Goal: Information Seeking & Learning: Check status

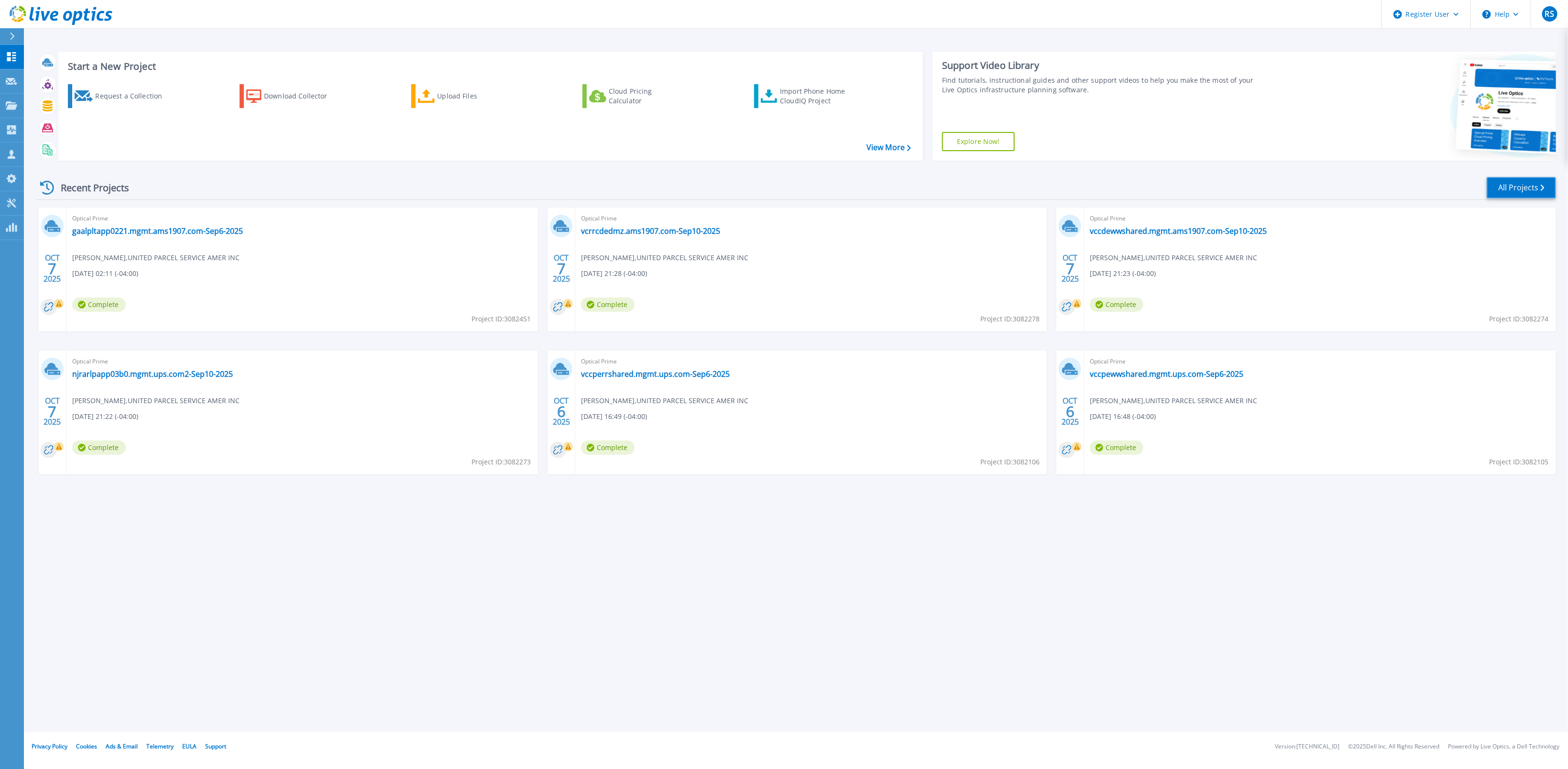
click at [1529, 182] on link "All Projects" at bounding box center [1521, 188] width 69 height 21
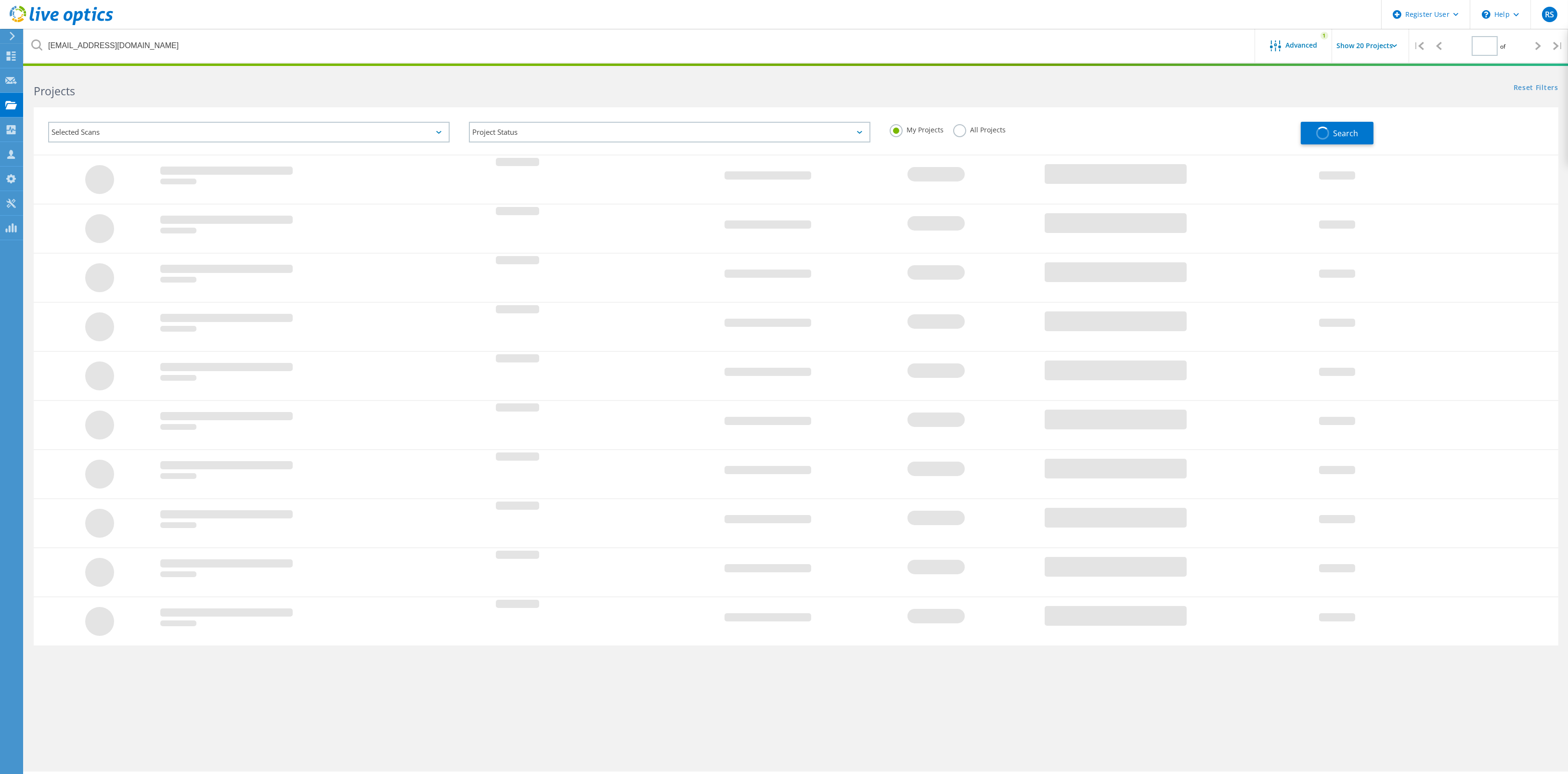
type input "1"
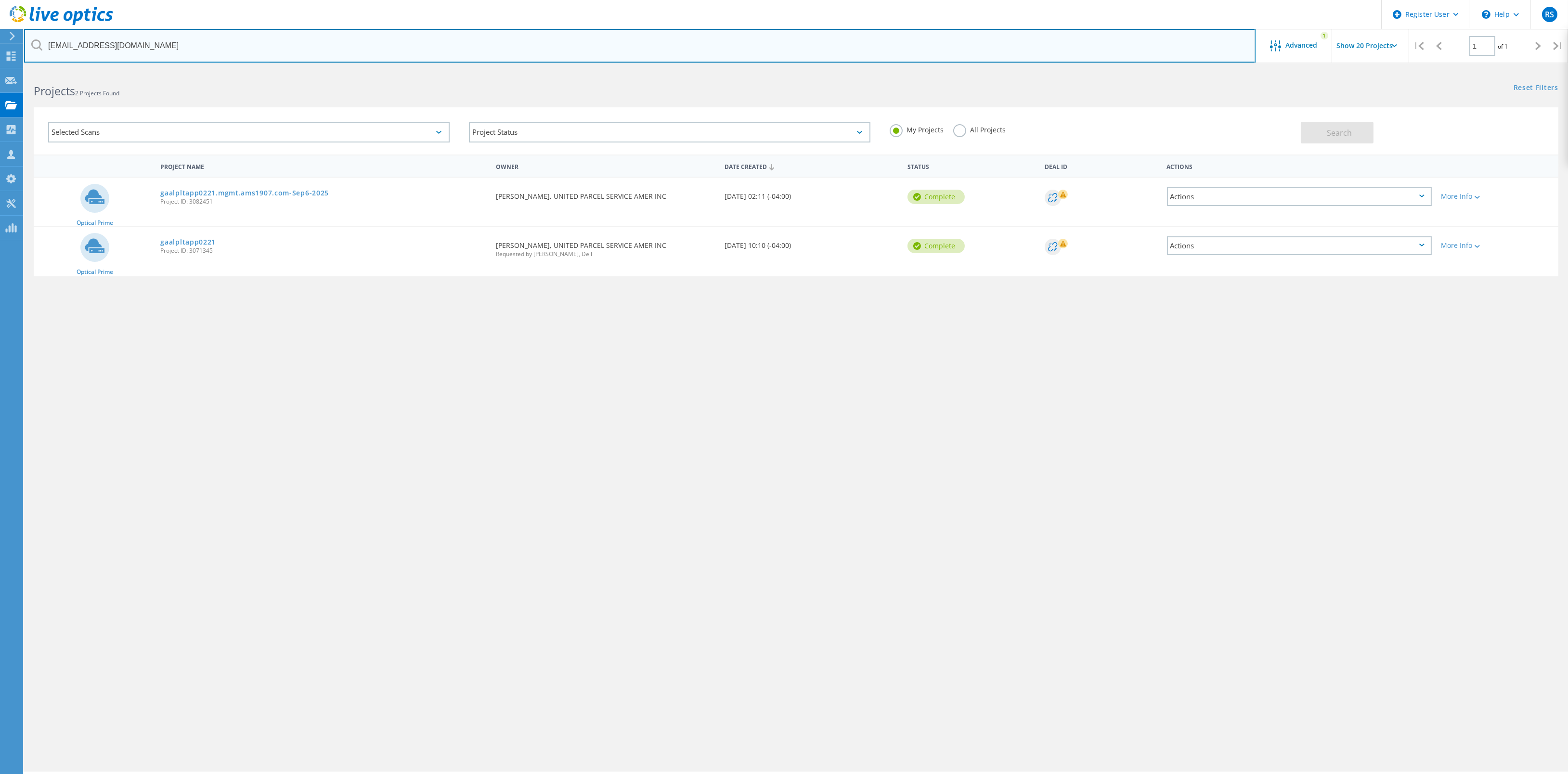
click at [1155, 42] on input "vyalamanchili@ups.com" at bounding box center [640, 45] width 1232 height 34
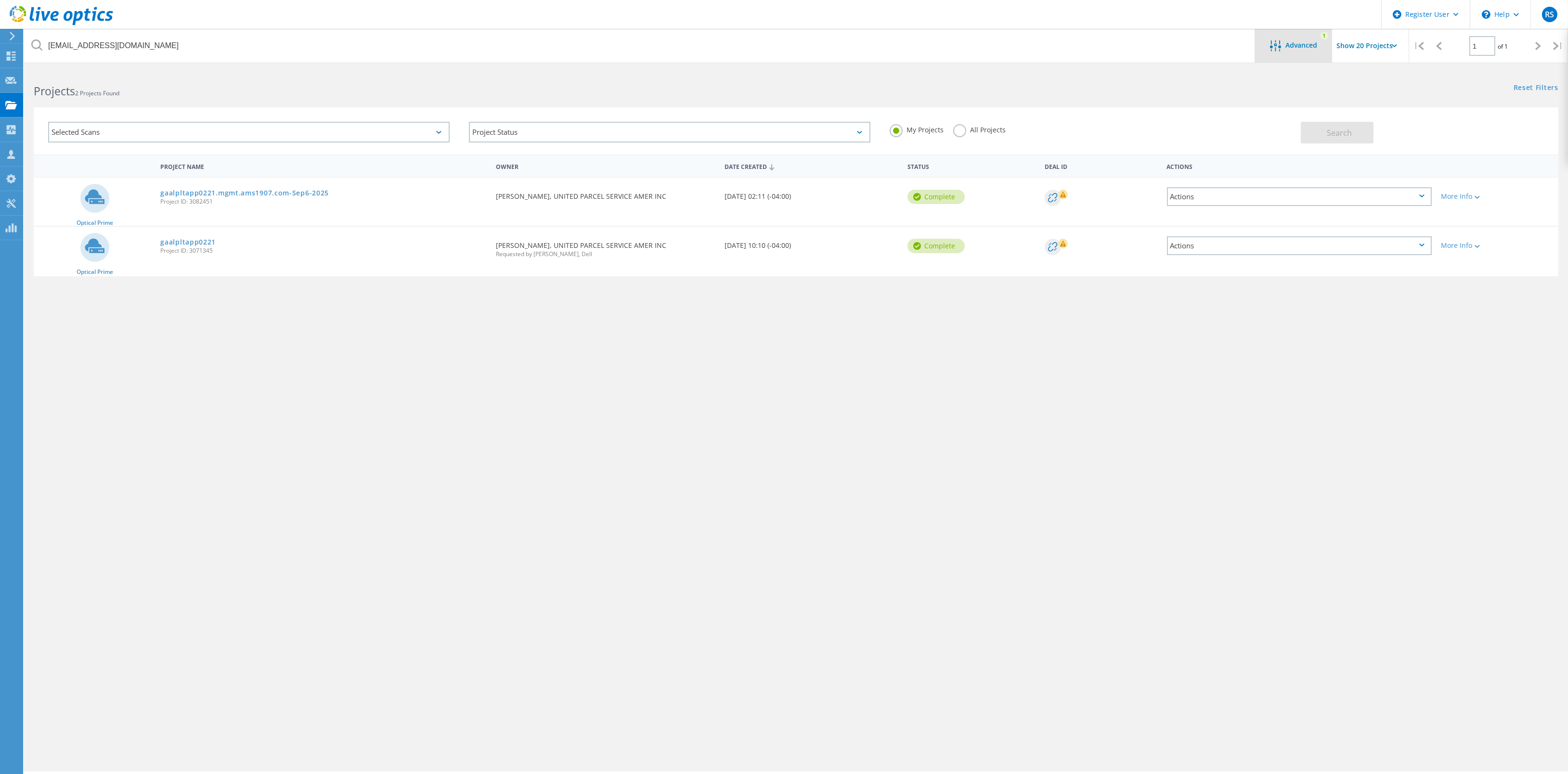
click at [1309, 50] on div "Advanced" at bounding box center [1293, 47] width 77 height 12
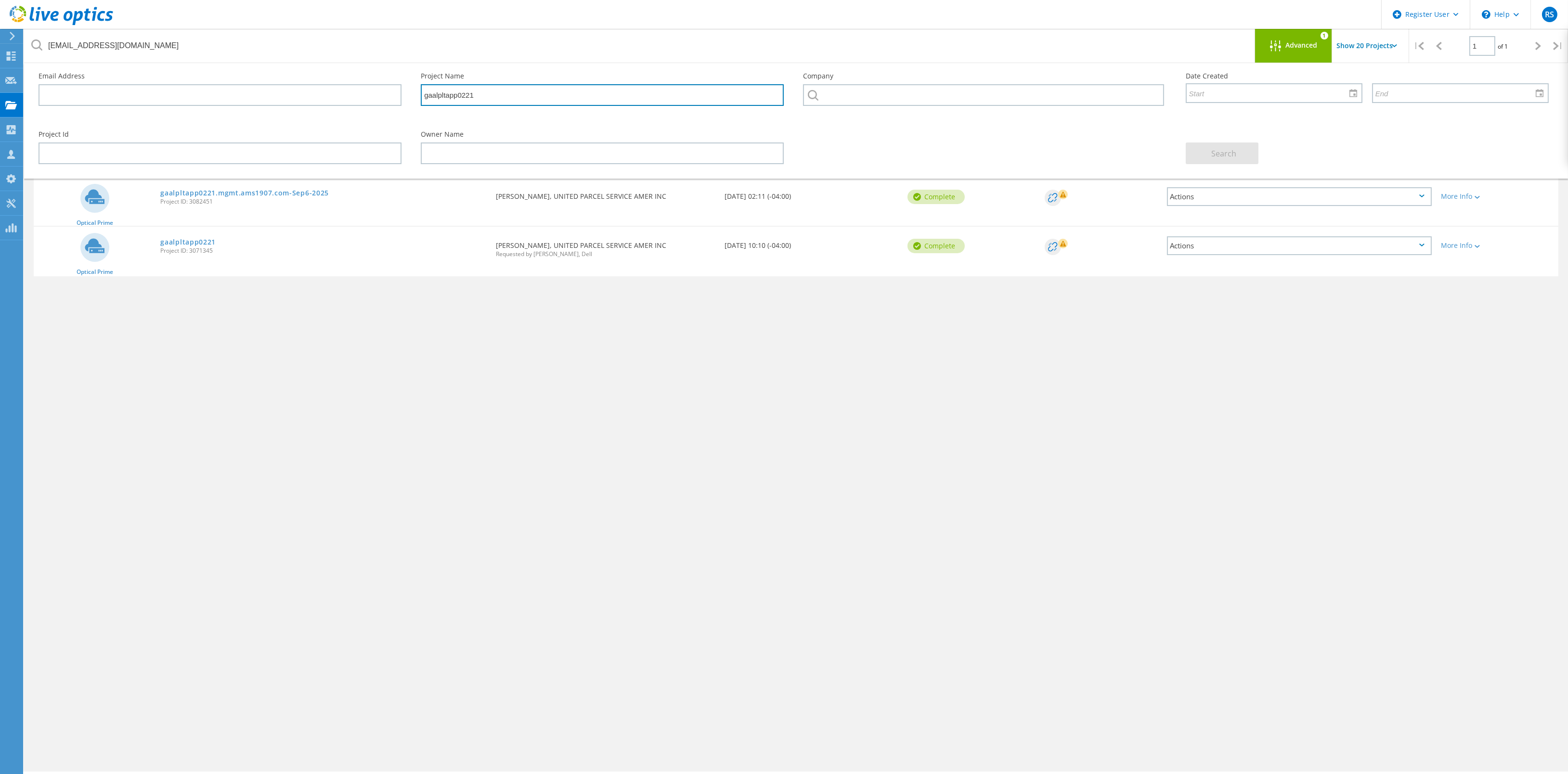
drag, startPoint x: 479, startPoint y: 99, endPoint x: 369, endPoint y: 107, distance: 110.3
click at [369, 107] on div "Email Address Project Name gaalpltapp0221 Company Date Created" at bounding box center [793, 92] width 1529 height 58
click at [1213, 158] on span "Search" at bounding box center [1224, 153] width 25 height 10
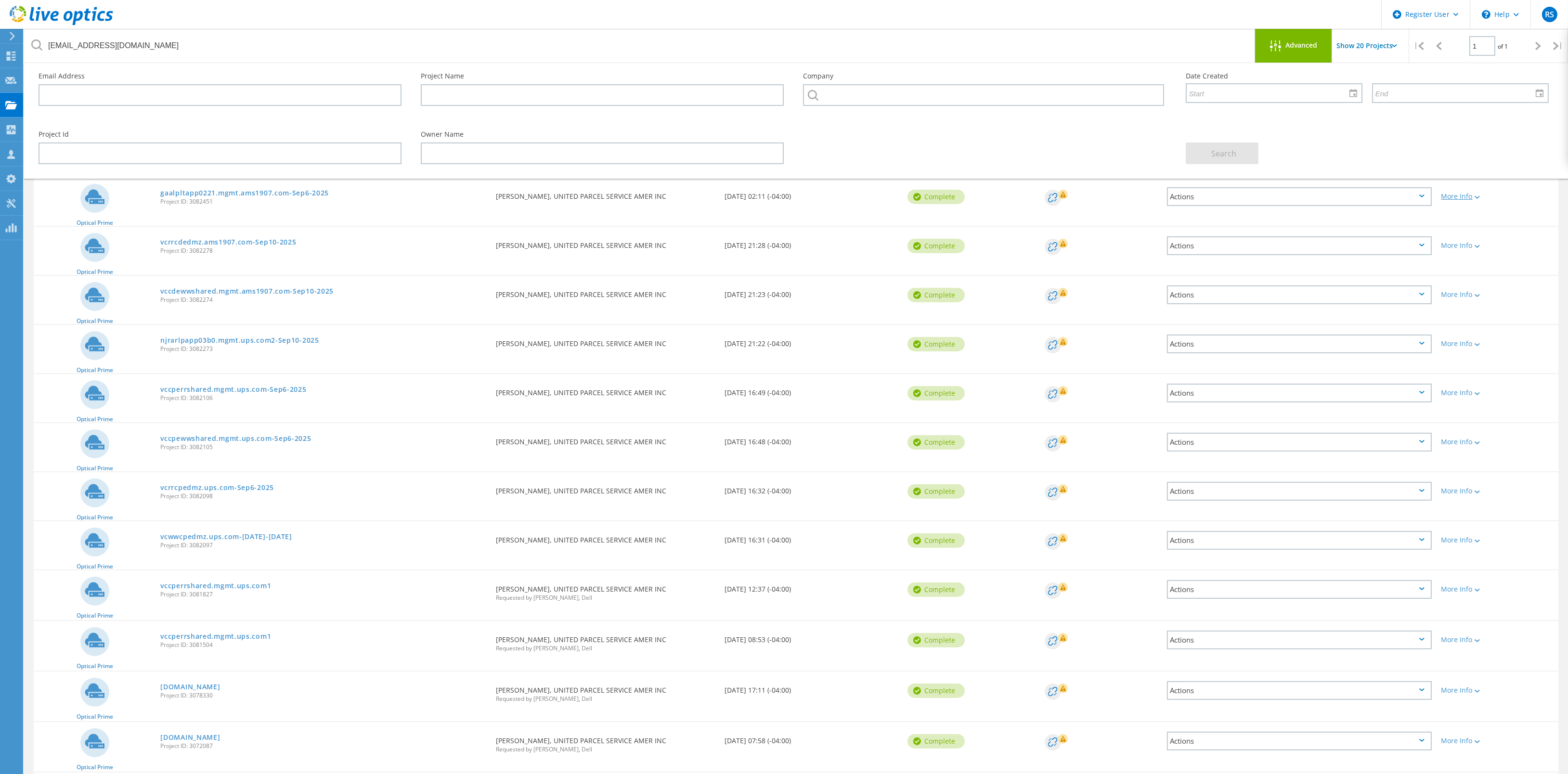
click at [1471, 193] on div "More Info" at bounding box center [1497, 196] width 112 height 7
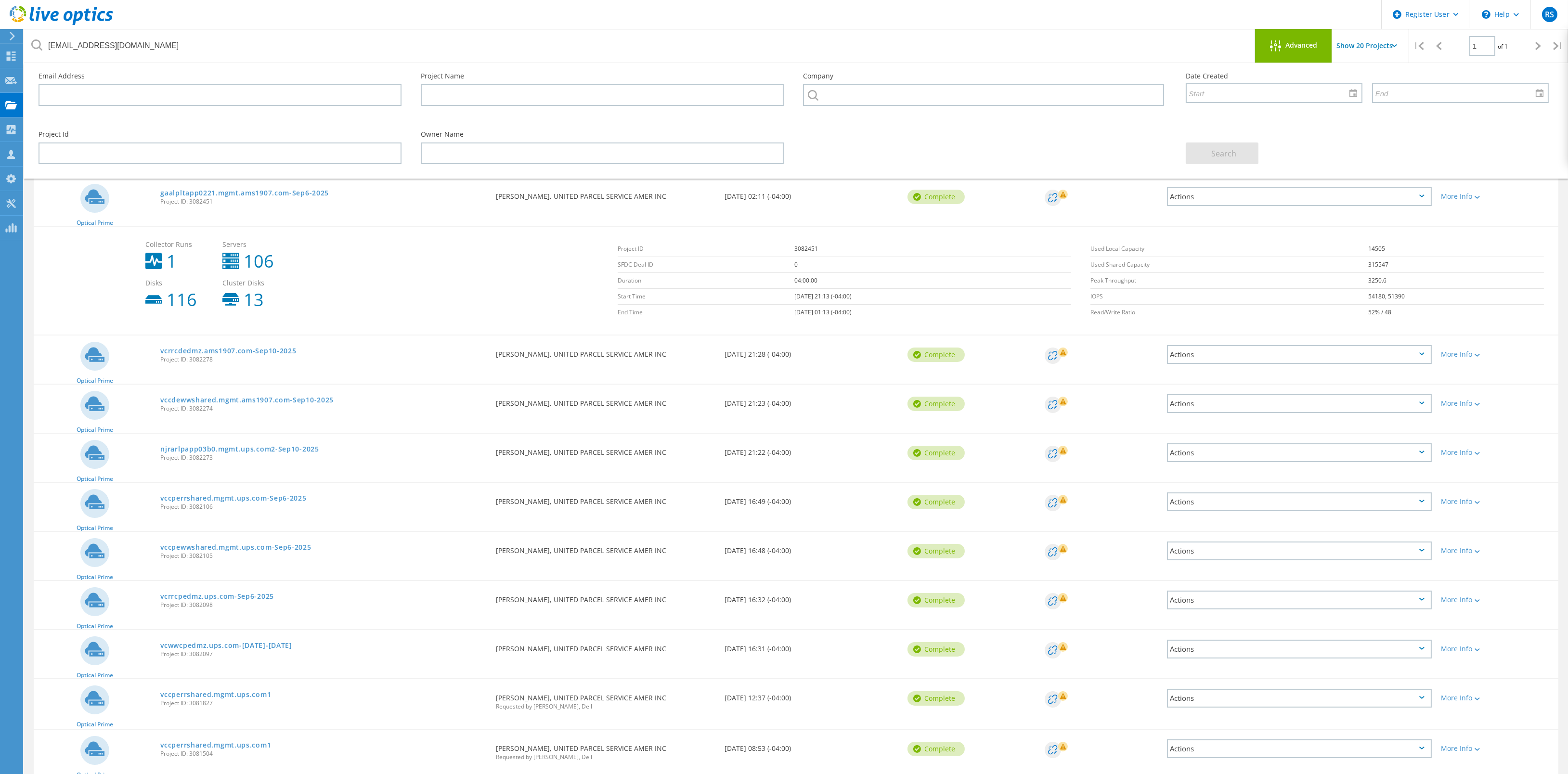
click at [1474, 360] on div "More Info" at bounding box center [1497, 352] width 122 height 32
click at [1458, 359] on div "More Info" at bounding box center [1497, 352] width 122 height 32
click at [1461, 353] on div "More Info" at bounding box center [1497, 354] width 112 height 7
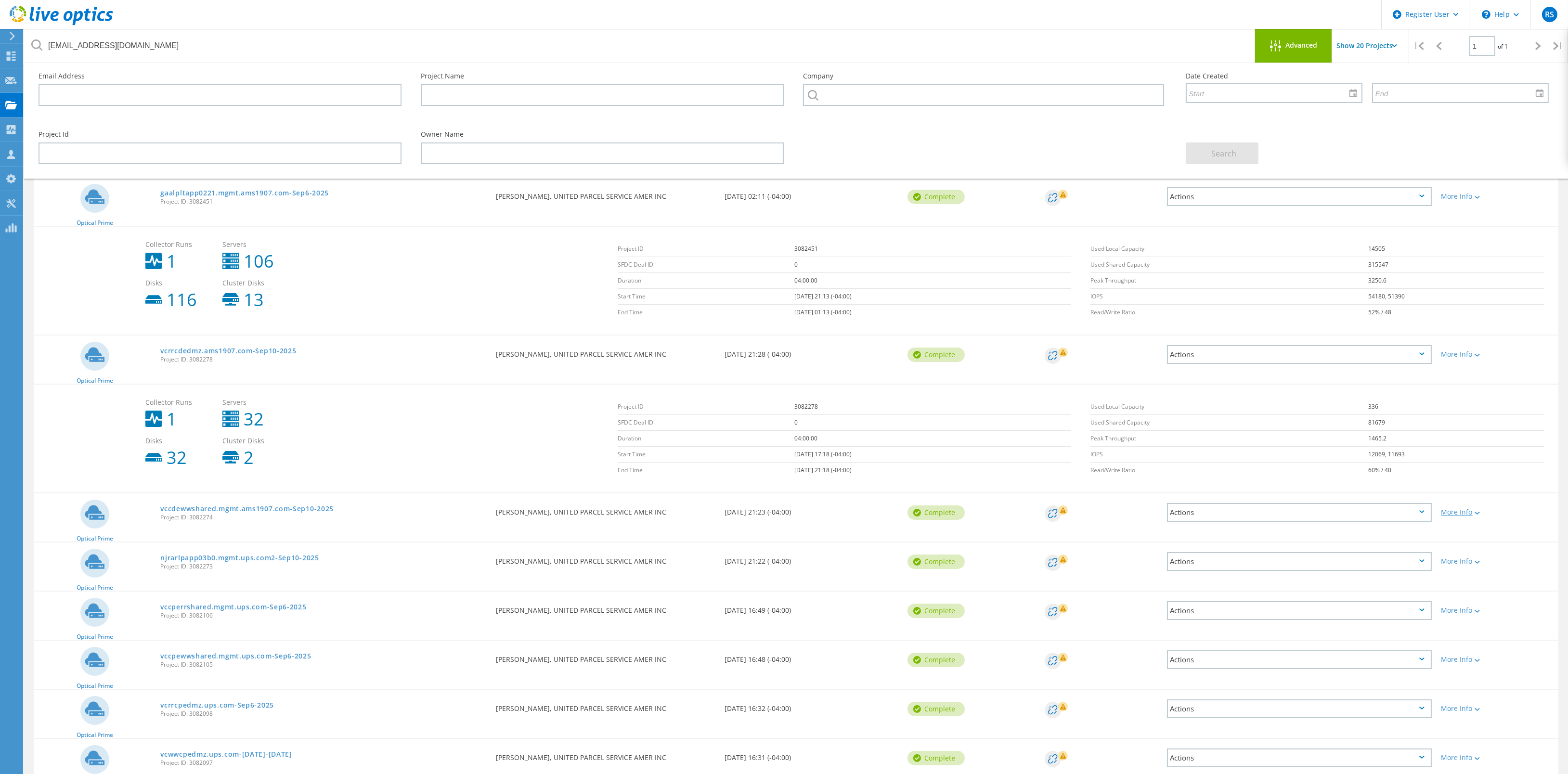
click at [1469, 510] on div "More Info" at bounding box center [1497, 512] width 112 height 7
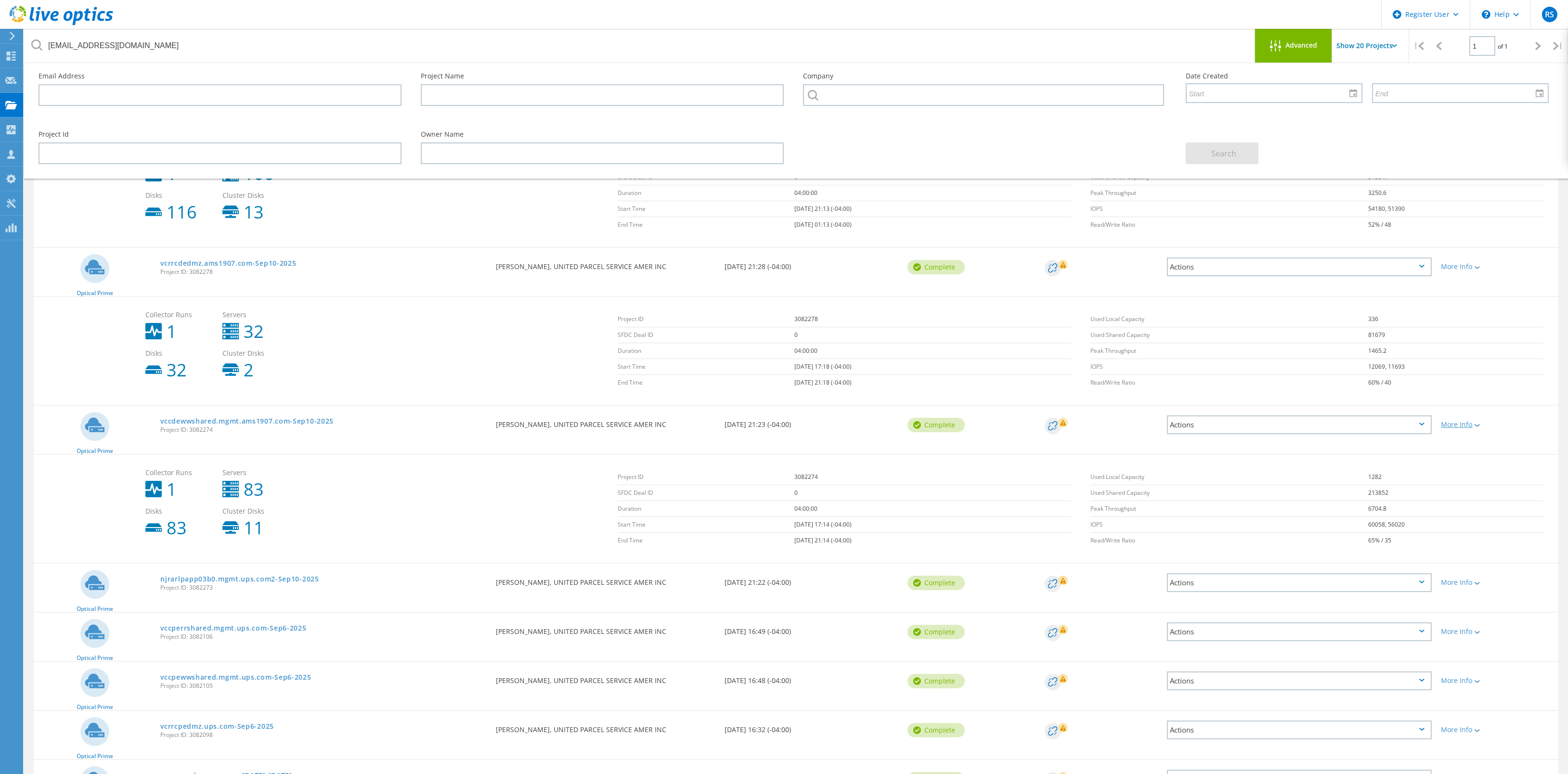
scroll to position [144, 0]
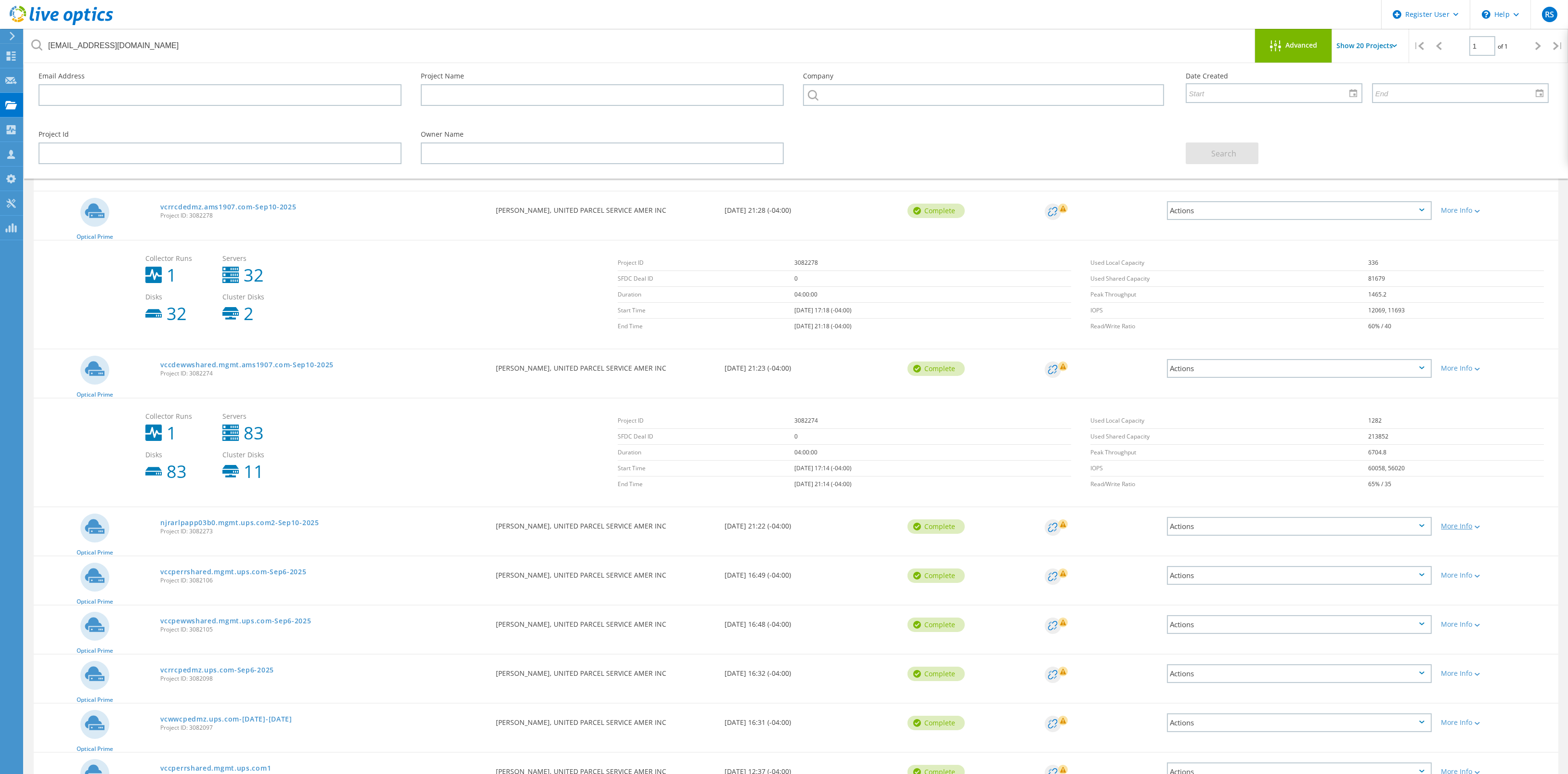
click at [1469, 523] on div "More Info" at bounding box center [1497, 526] width 112 height 7
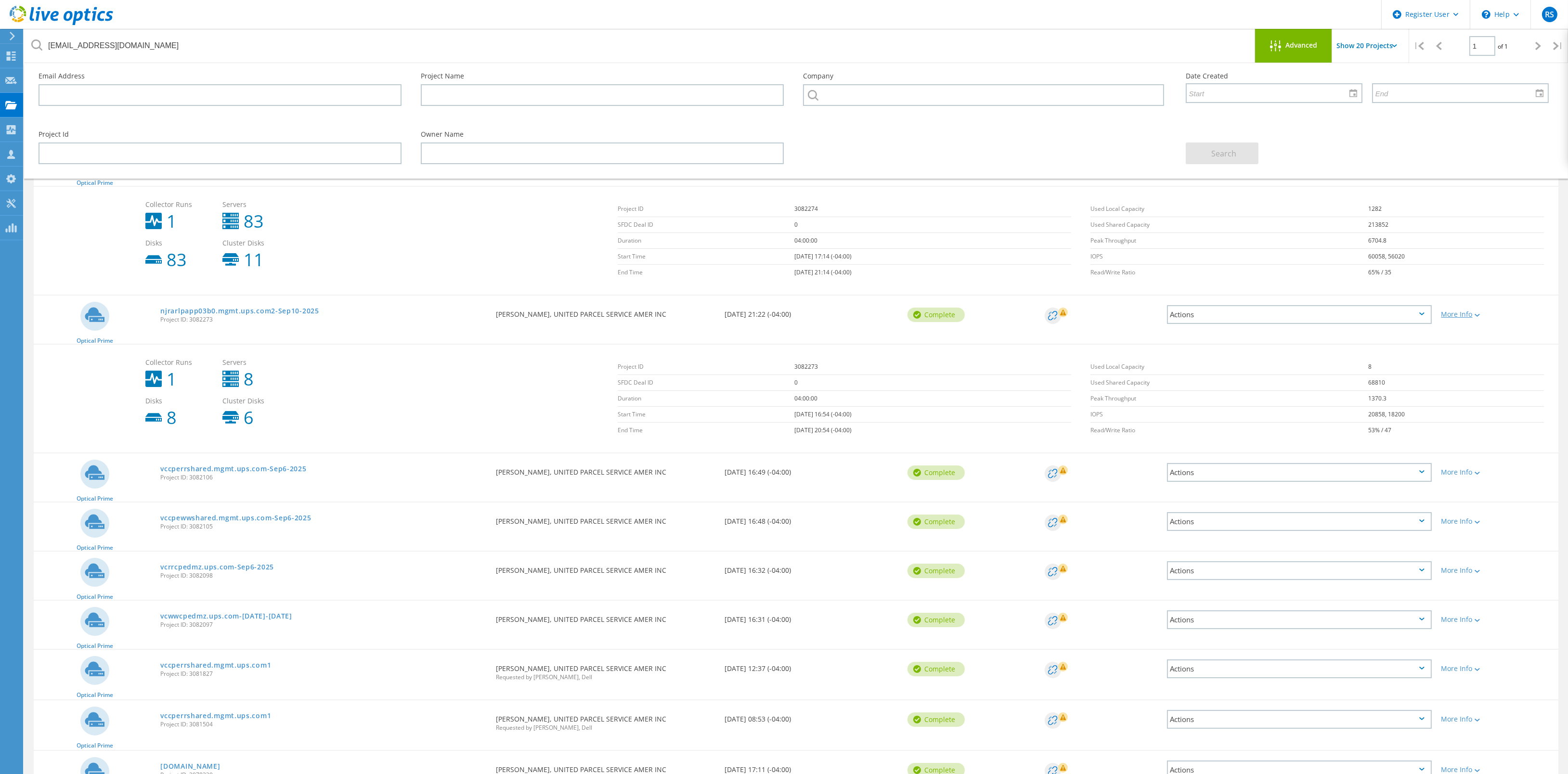
scroll to position [360, 0]
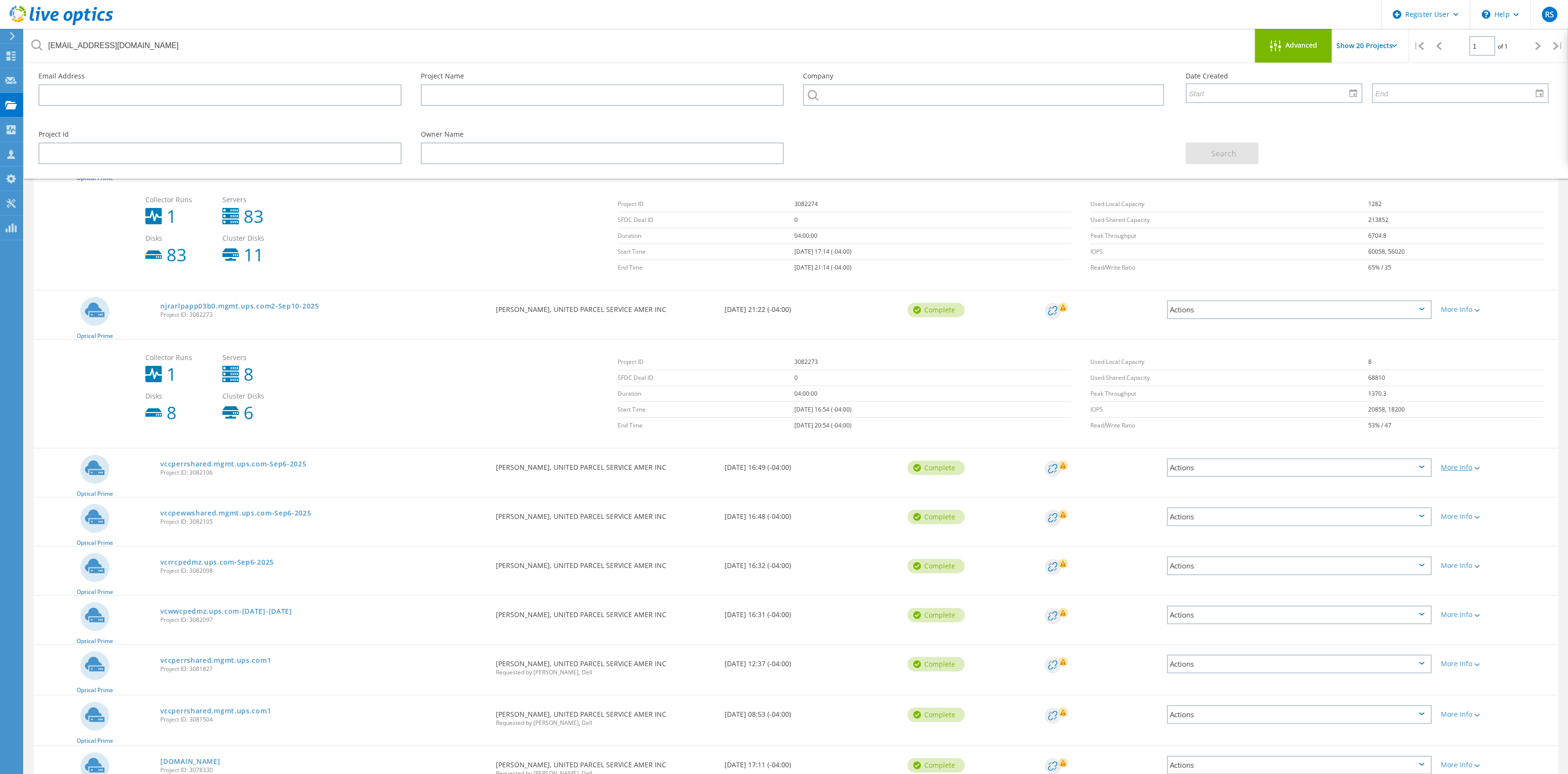
click at [1471, 468] on div "More Info" at bounding box center [1497, 467] width 112 height 7
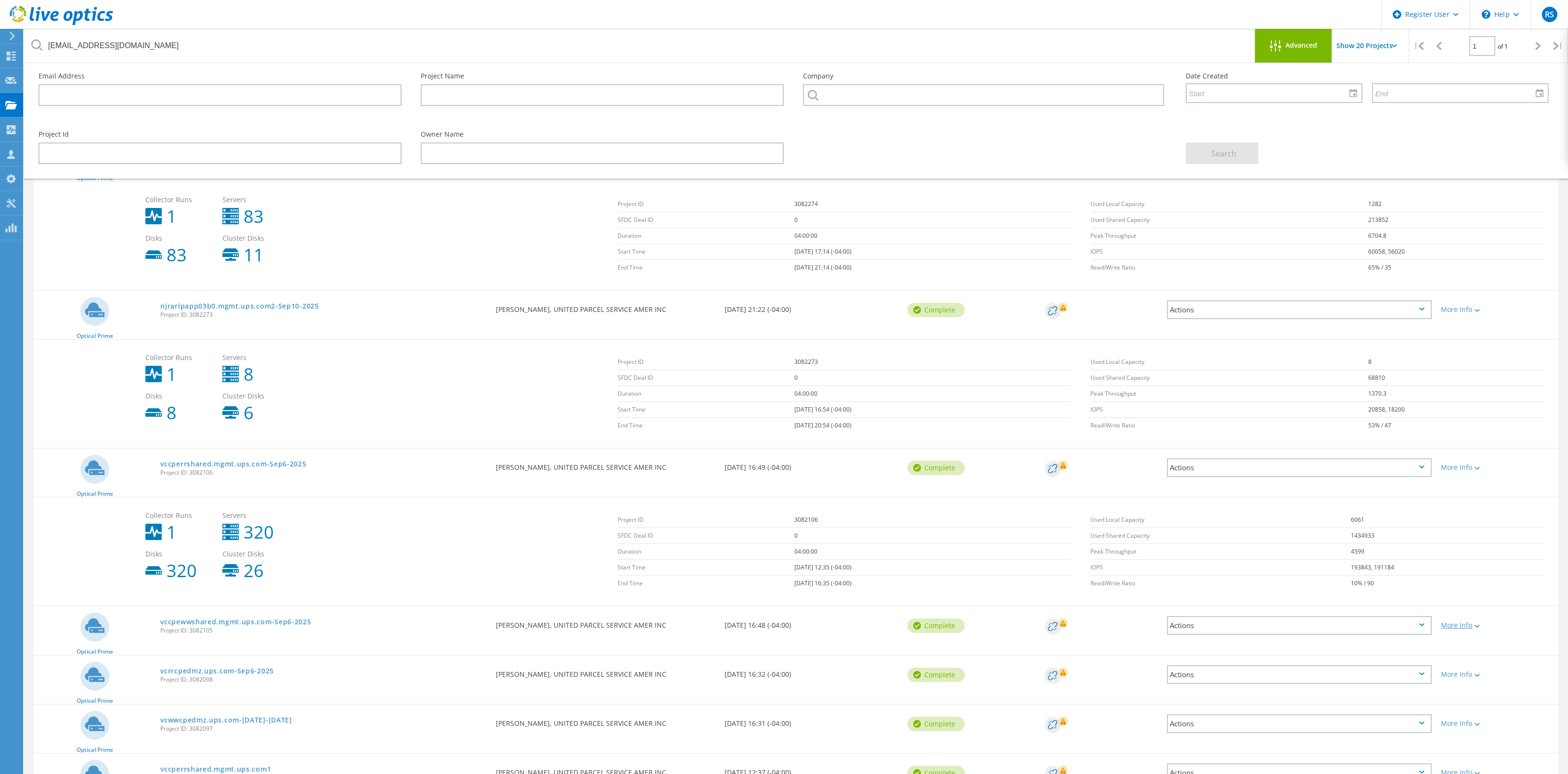
click at [1469, 622] on div "More Info" at bounding box center [1497, 625] width 112 height 7
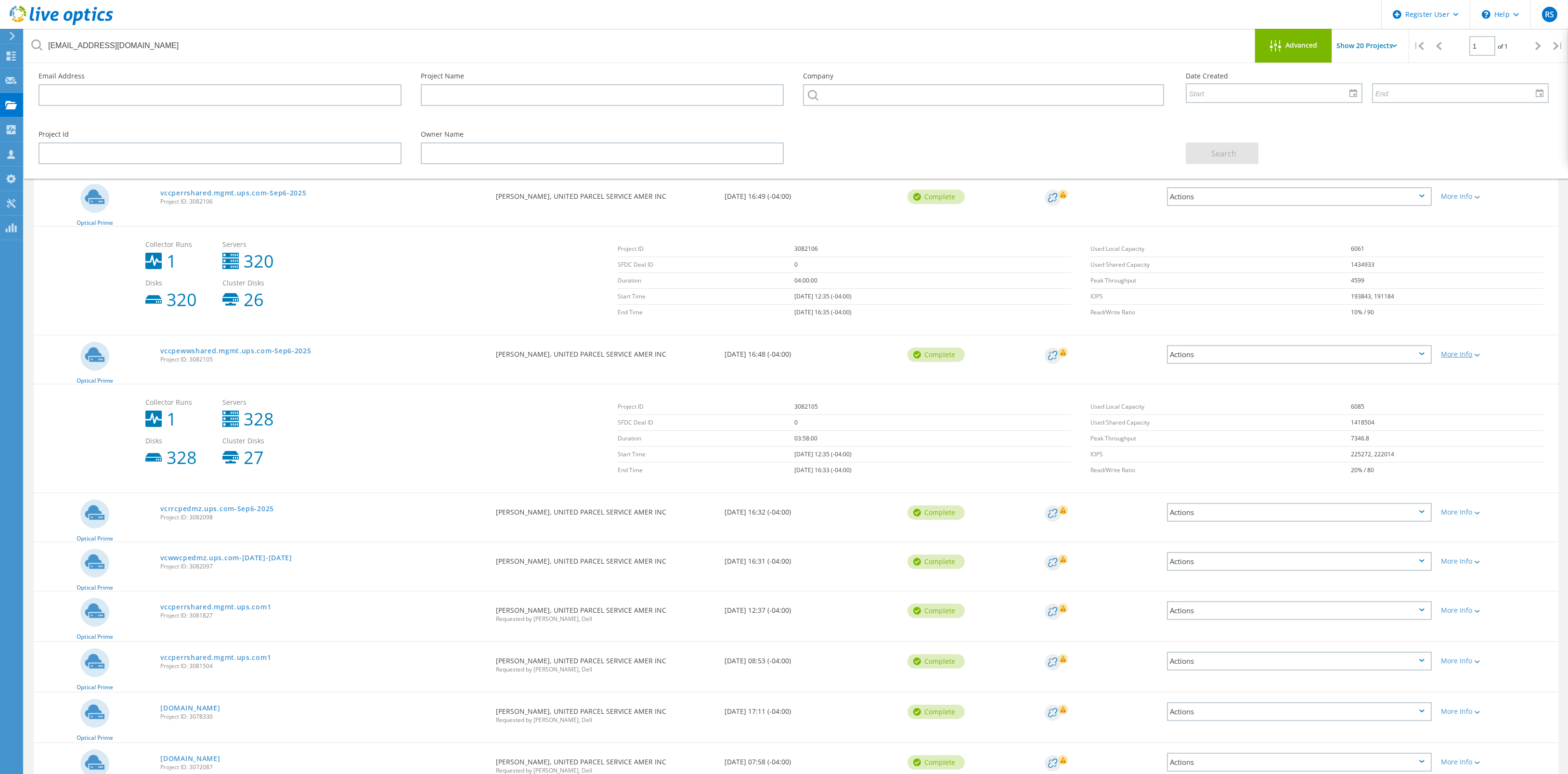
scroll to position [722, 0]
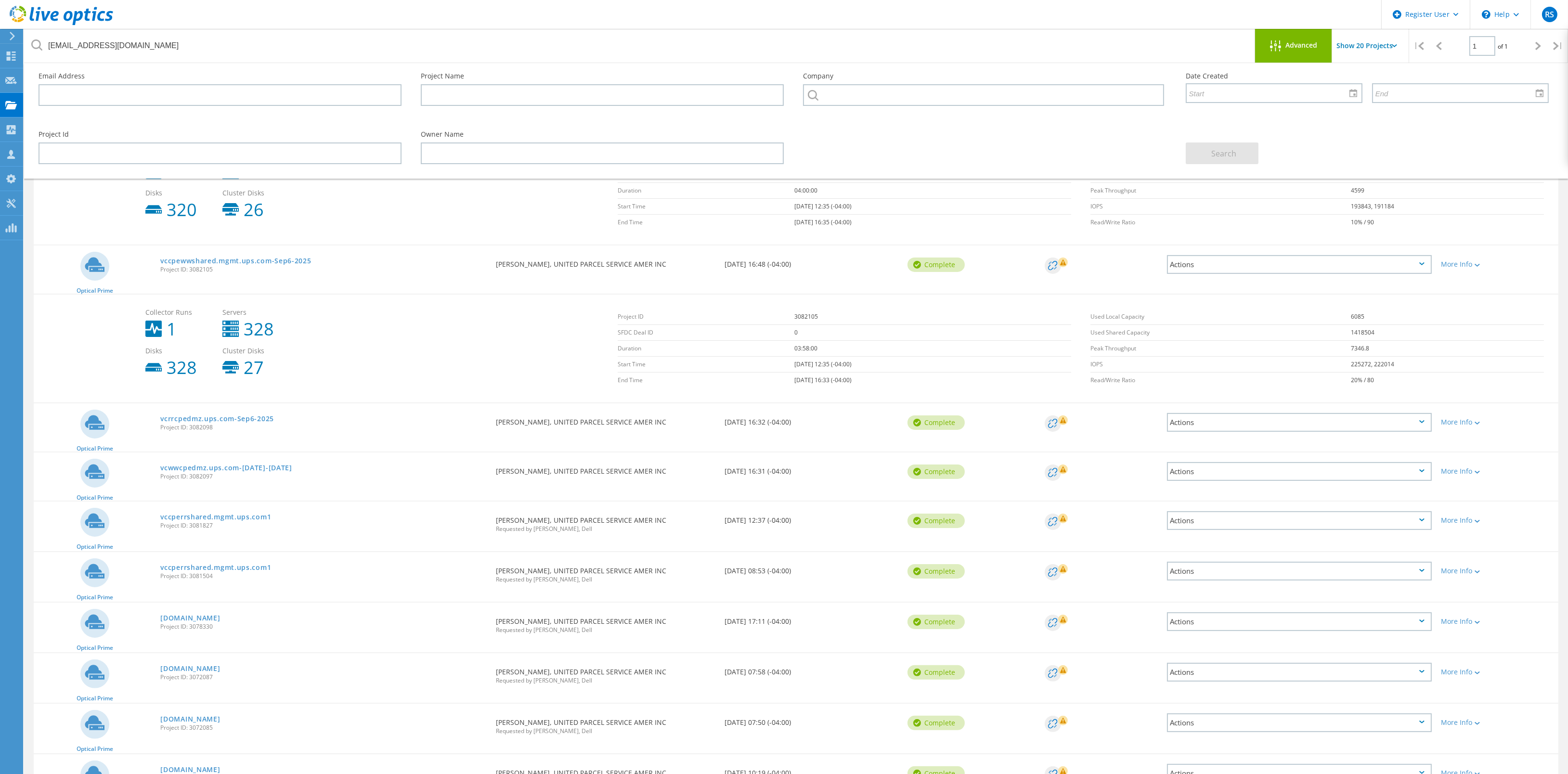
click at [1461, 410] on div "More Info" at bounding box center [1497, 419] width 122 height 32
click at [1461, 423] on div "More Info" at bounding box center [1497, 419] width 122 height 32
click at [1462, 419] on div "More Info" at bounding box center [1497, 422] width 112 height 7
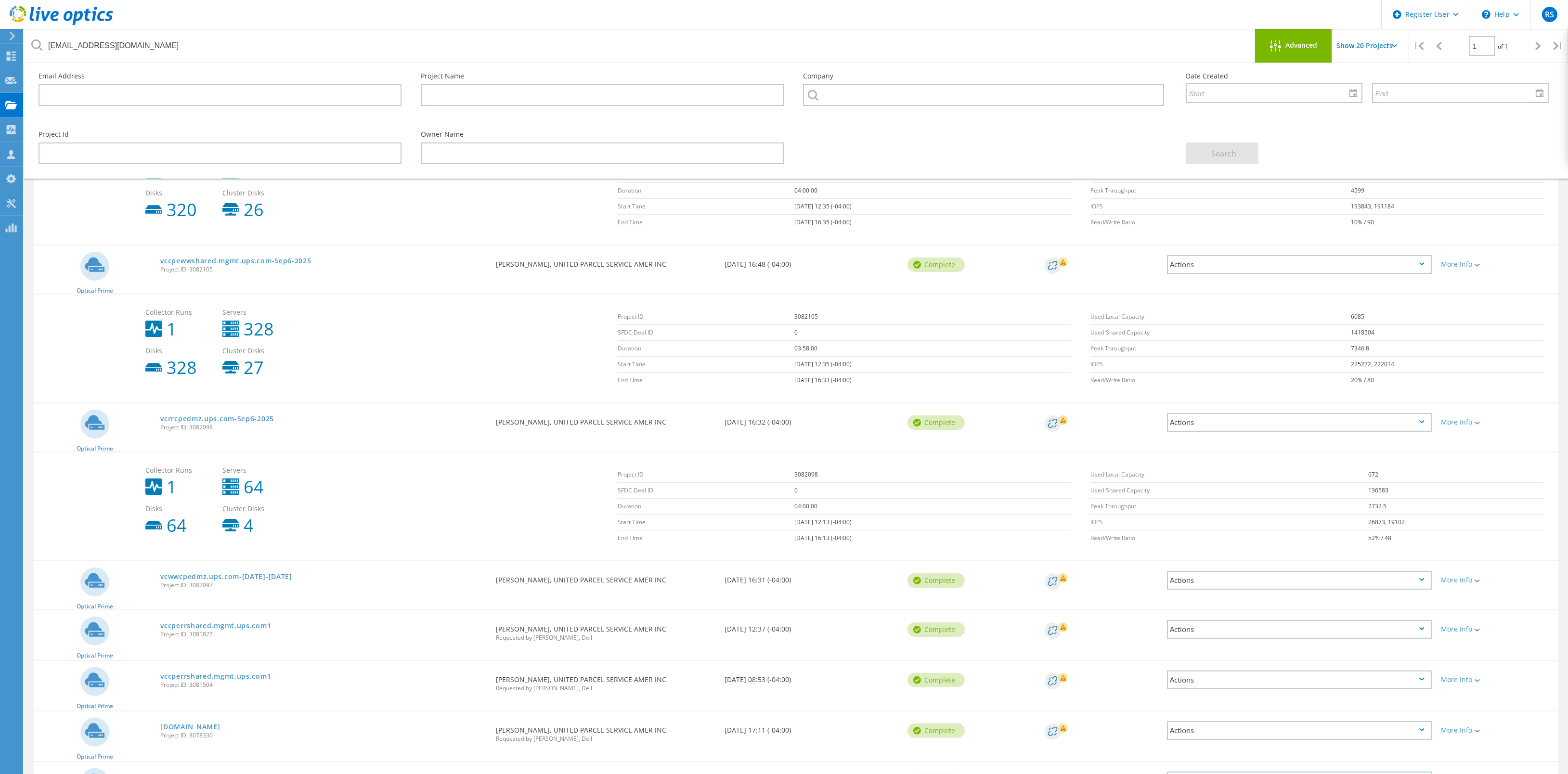
click at [1471, 579] on div "More Info" at bounding box center [1497, 577] width 122 height 32
click at [1468, 626] on div "More Info" at bounding box center [1497, 629] width 112 height 7
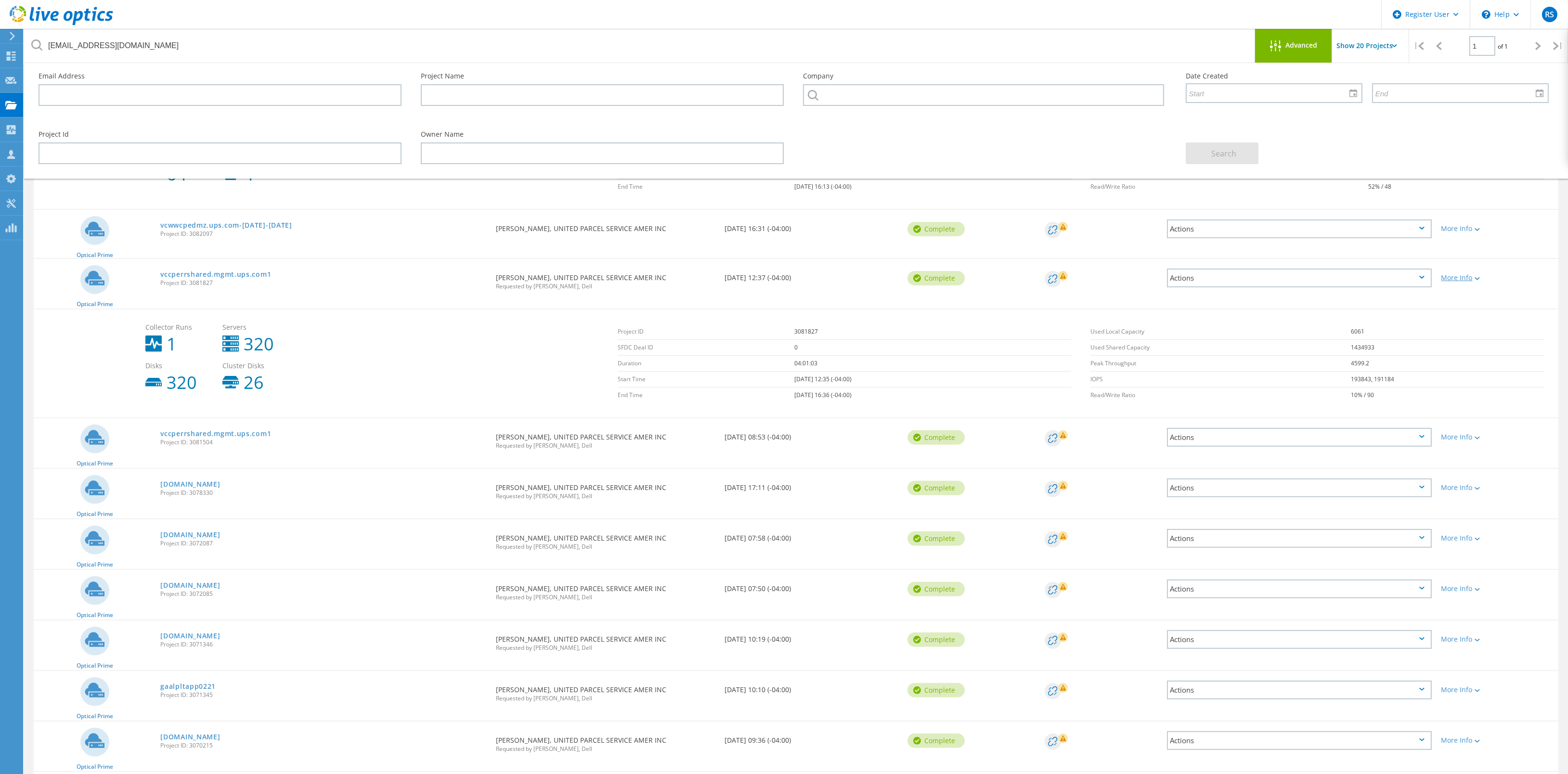
scroll to position [1083, 0]
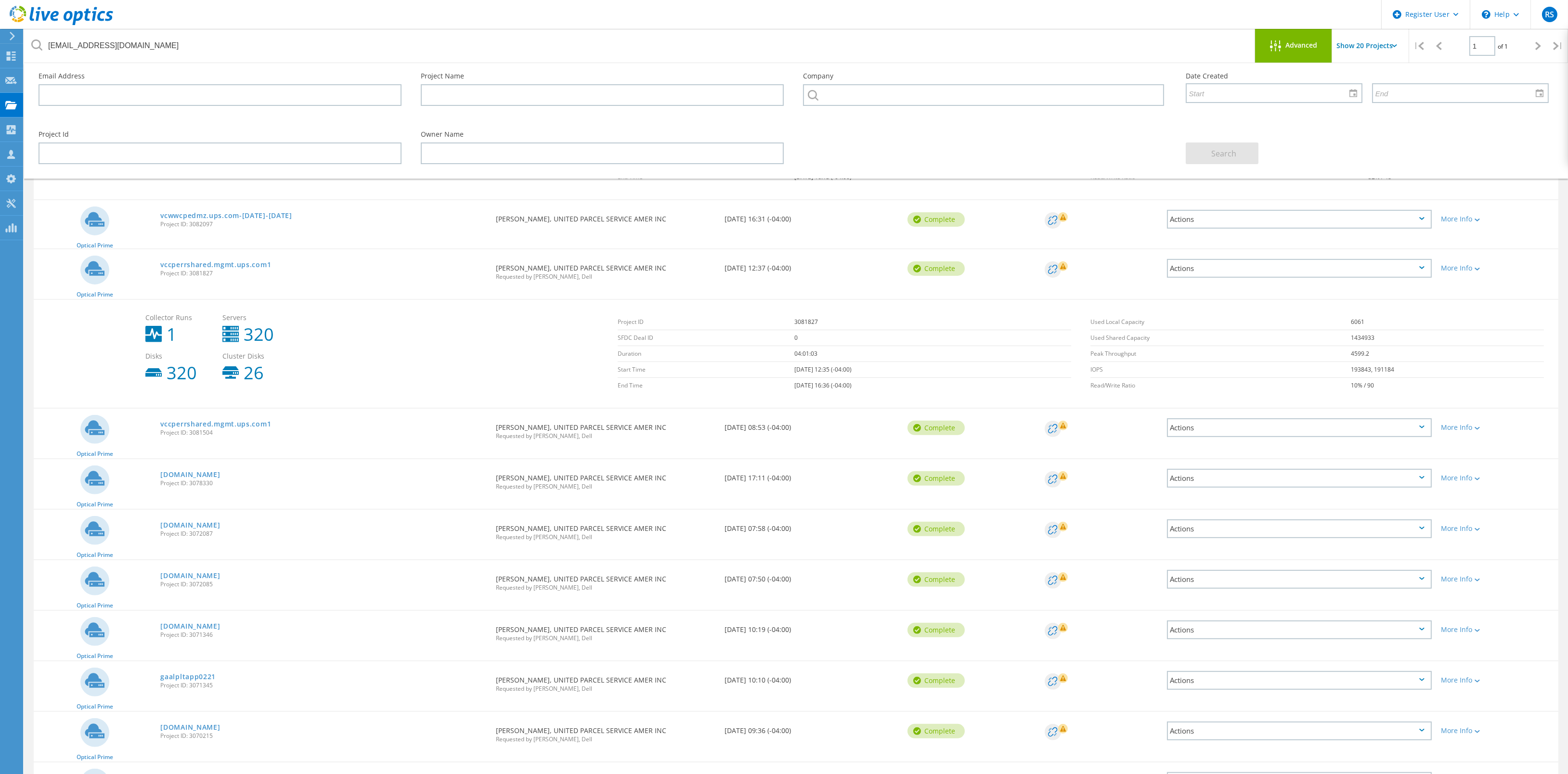
click at [1478, 415] on div "More Info" at bounding box center [1497, 425] width 122 height 32
click at [1475, 417] on div "More Info" at bounding box center [1497, 425] width 122 height 32
click at [1471, 424] on div "More Info" at bounding box center [1497, 427] width 112 height 7
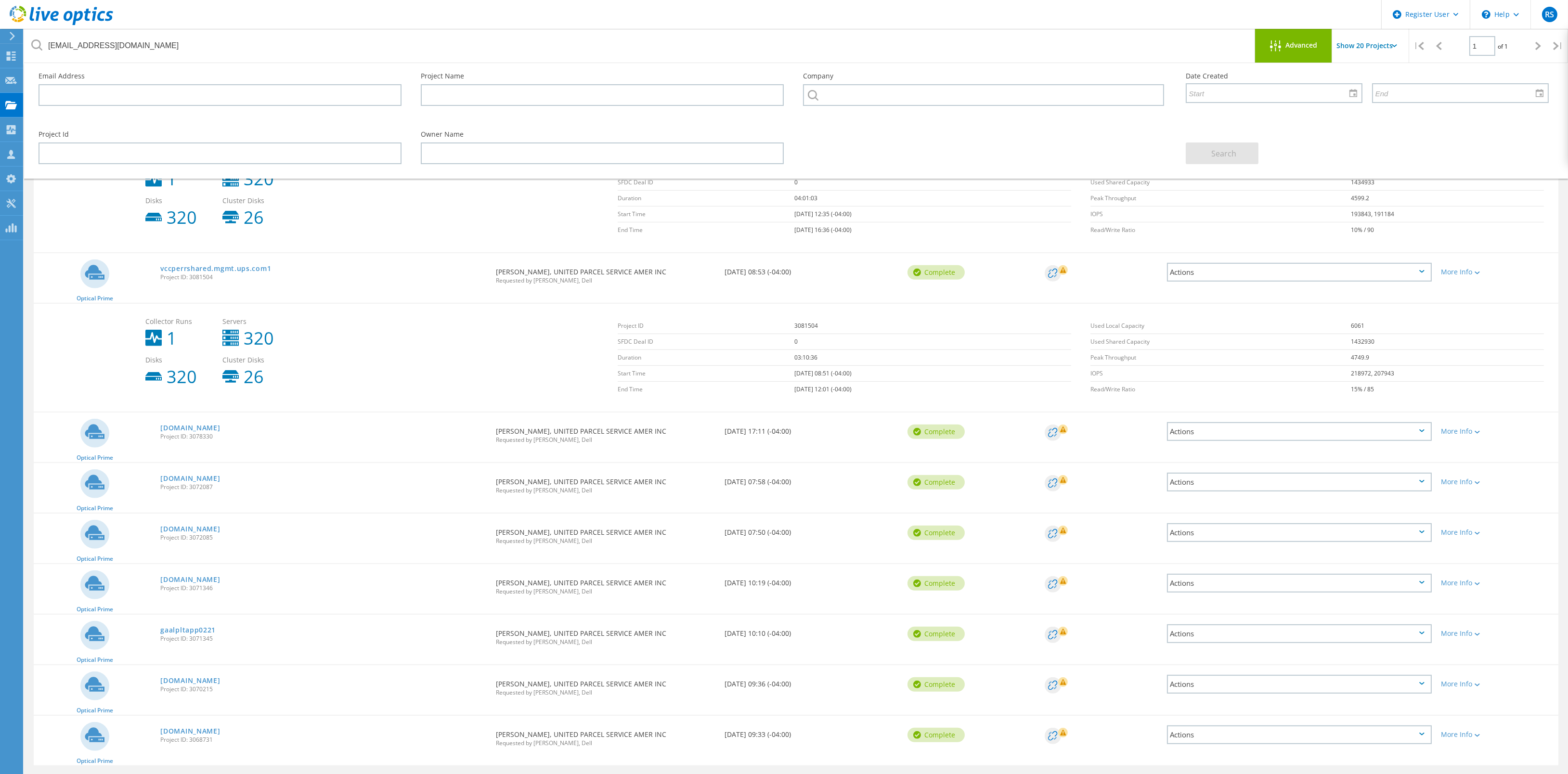
scroll to position [1261, 0]
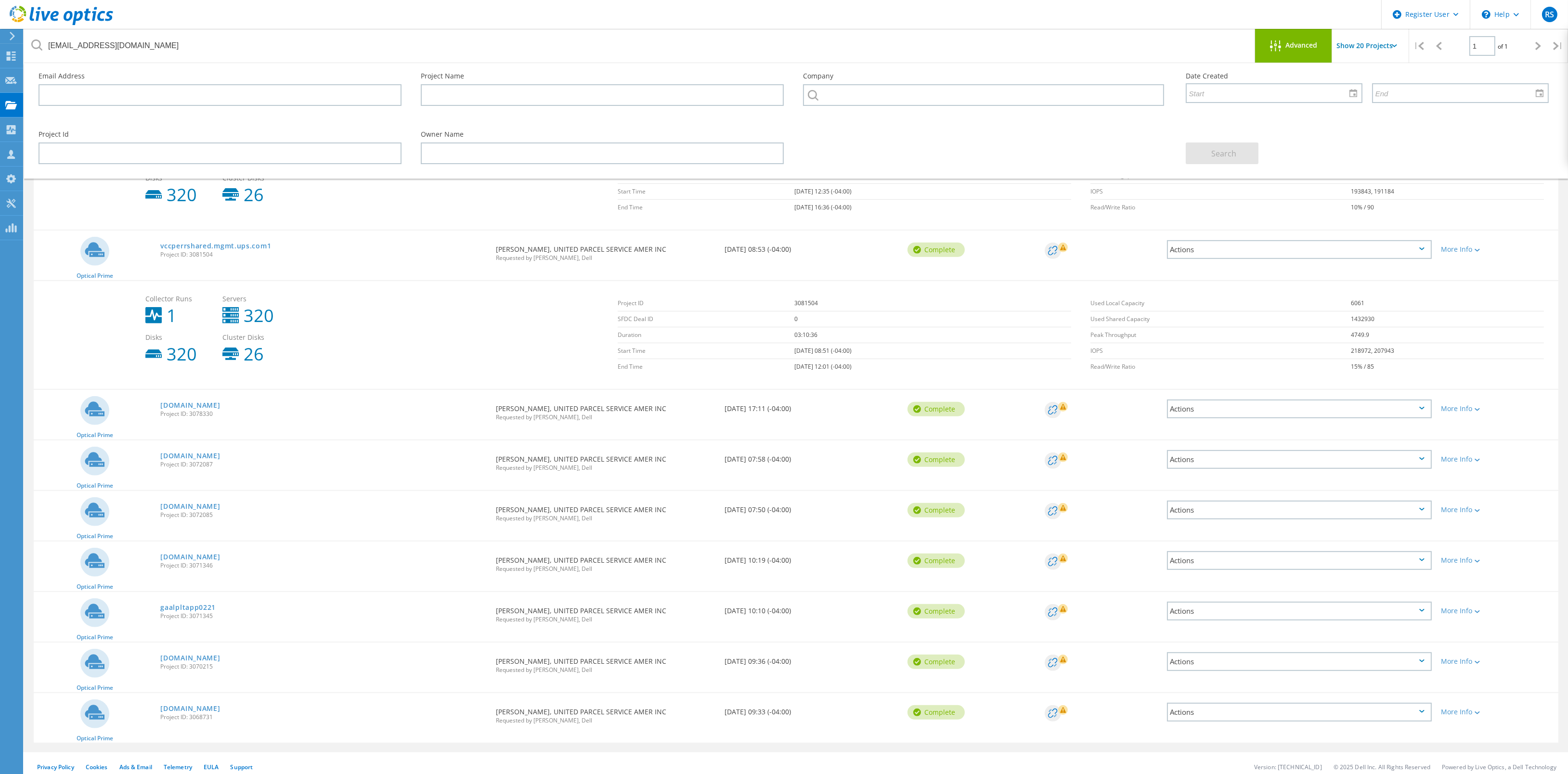
click at [950, 609] on div "Complete" at bounding box center [936, 612] width 57 height 15
click at [1471, 607] on div "More Info" at bounding box center [1497, 610] width 112 height 7
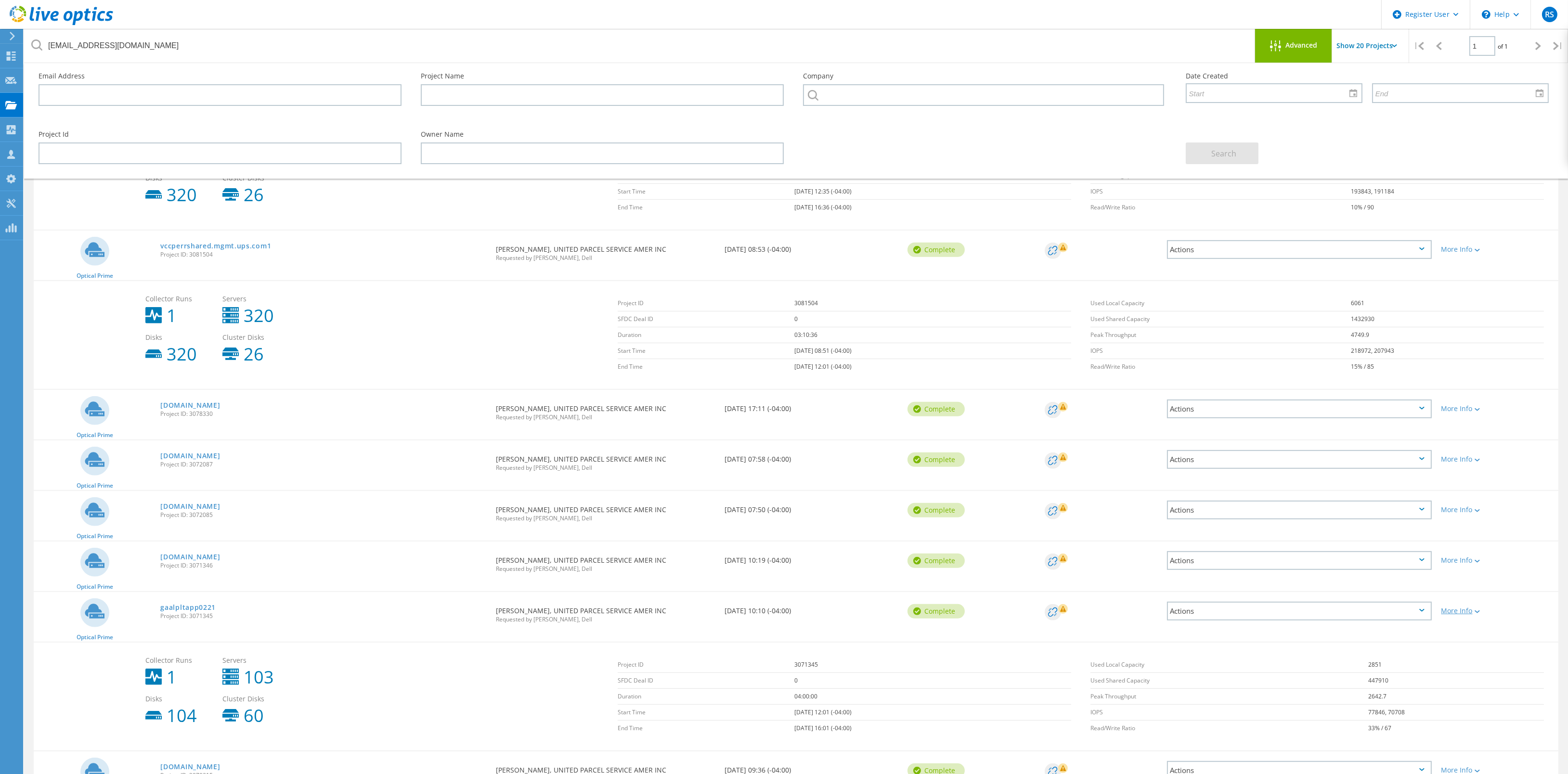
scroll to position [1369, 0]
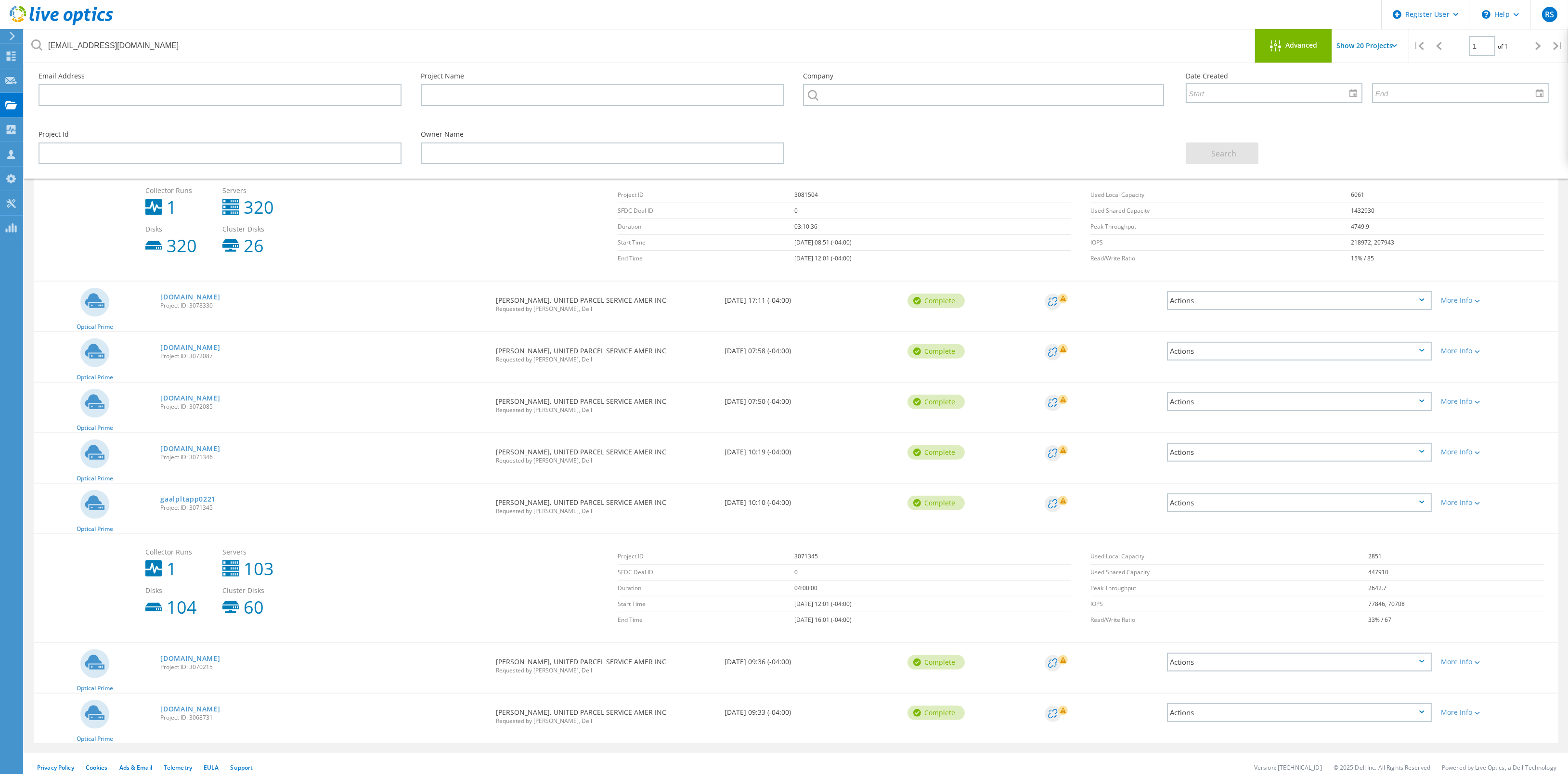
click at [1468, 659] on div "More Info" at bounding box center [1497, 659] width 122 height 32
click at [1469, 659] on div "More Info" at bounding box center [1497, 662] width 112 height 7
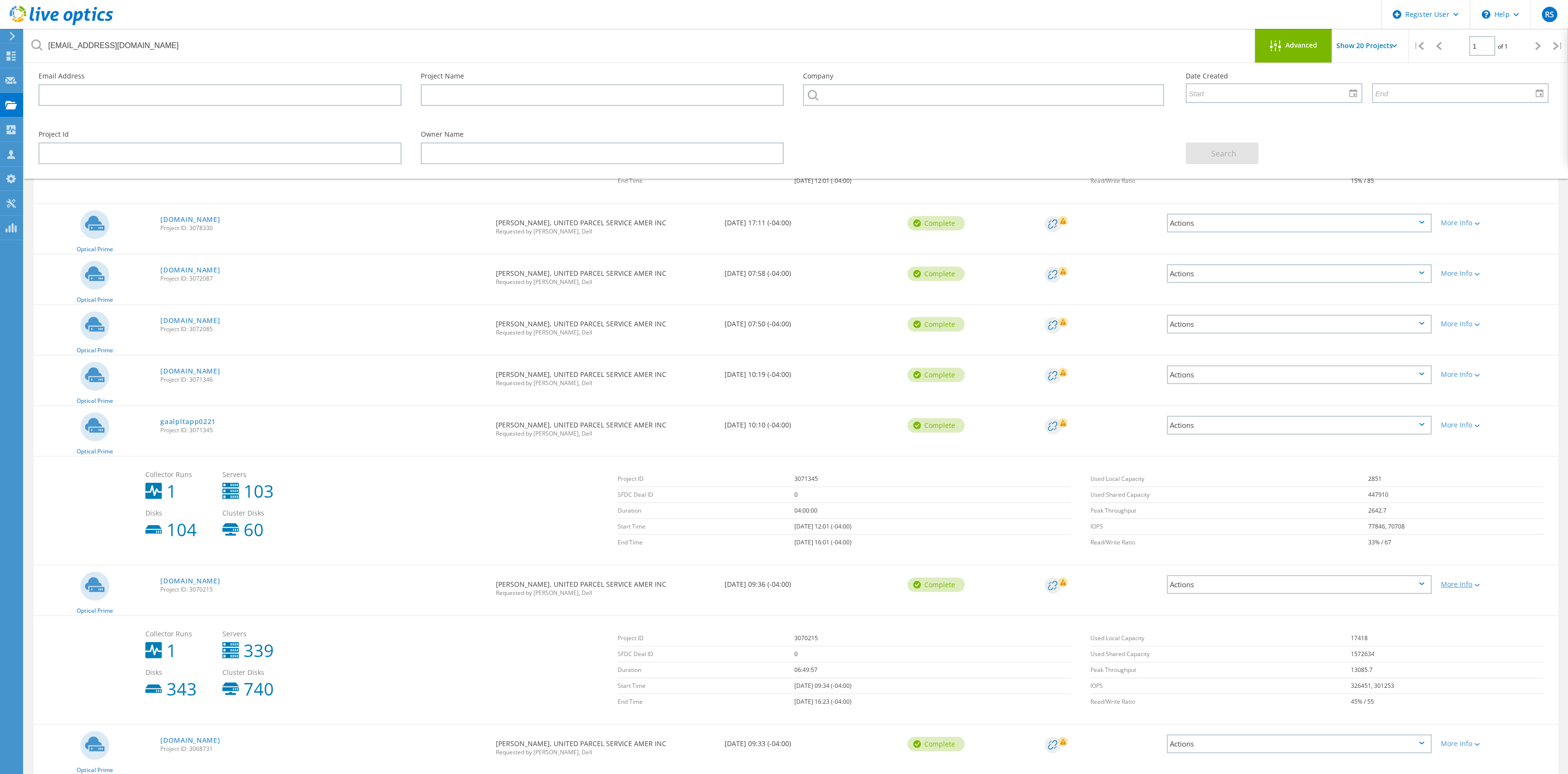
scroll to position [1478, 0]
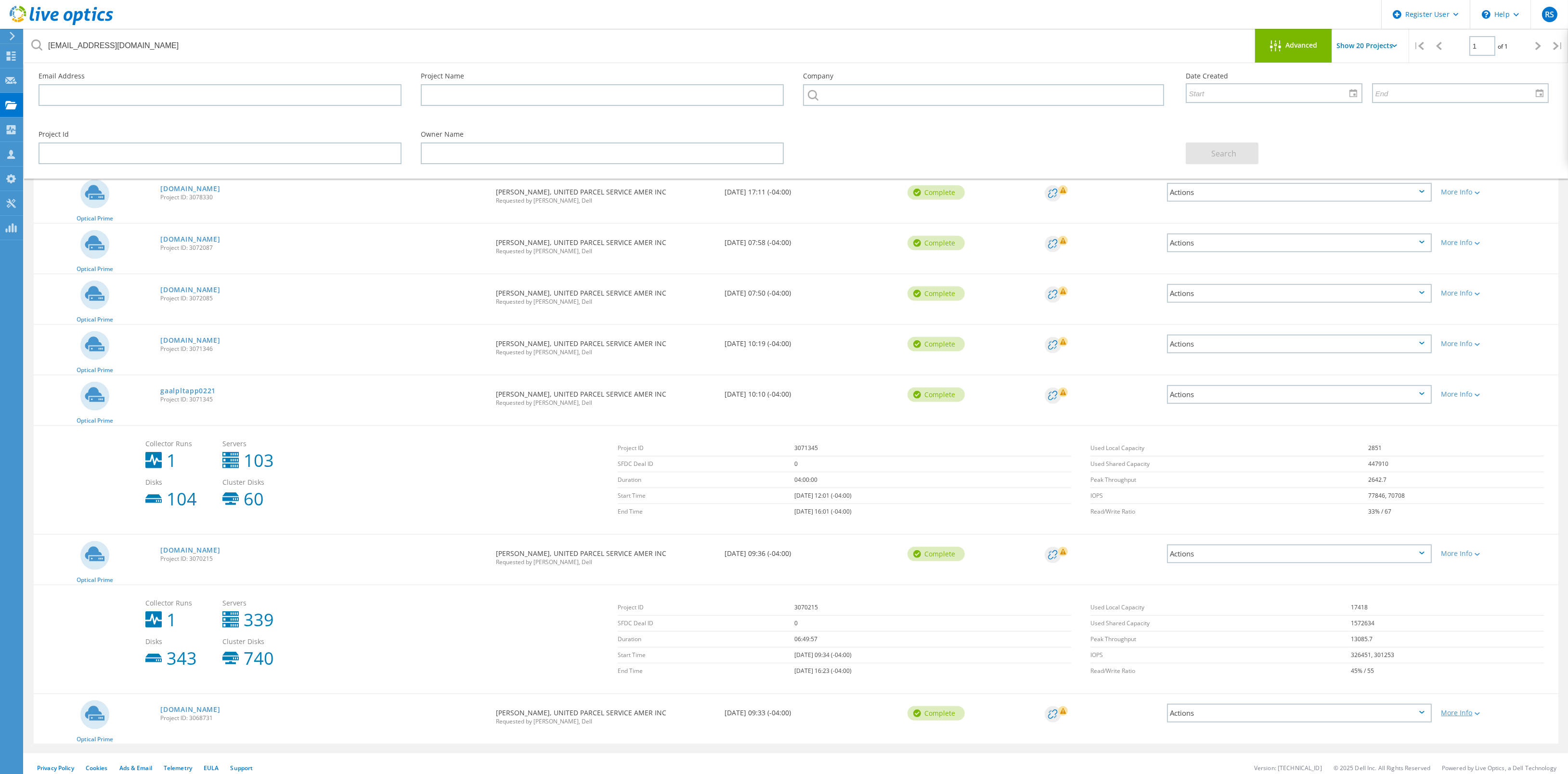
click at [1459, 710] on div "More Info" at bounding box center [1497, 713] width 112 height 7
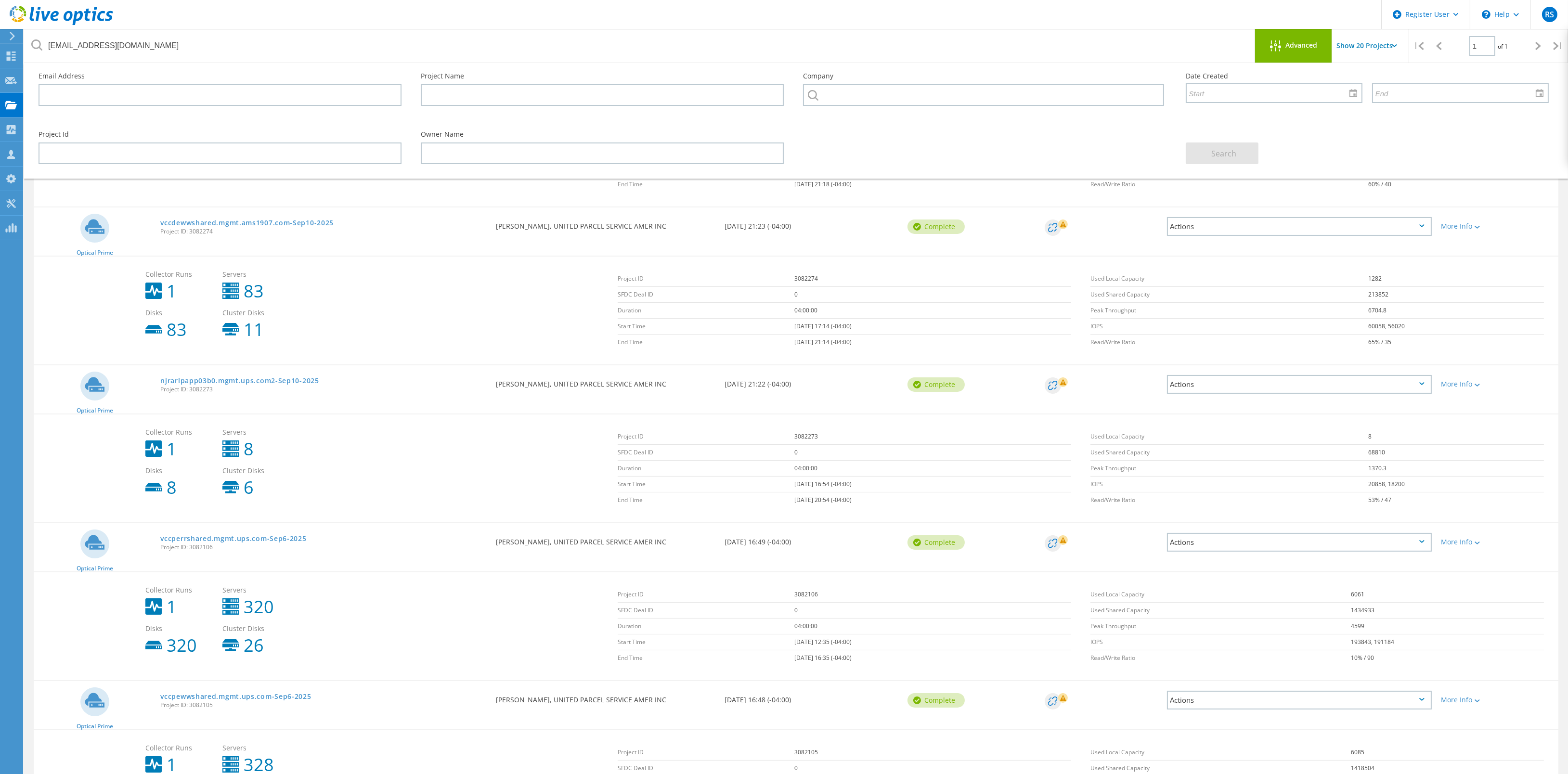
scroll to position [0, 0]
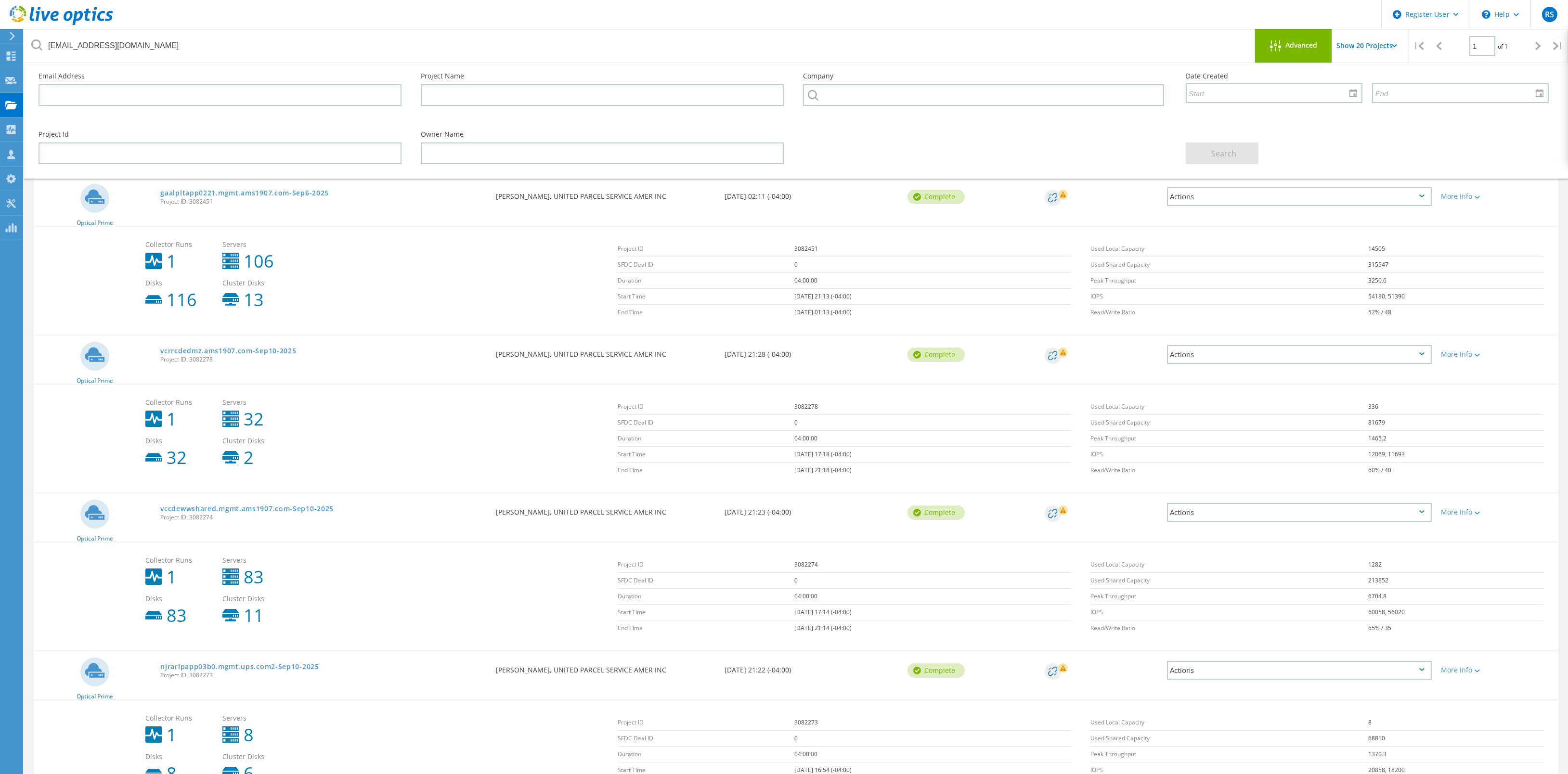
click at [834, 576] on td "0" at bounding box center [933, 581] width 277 height 16
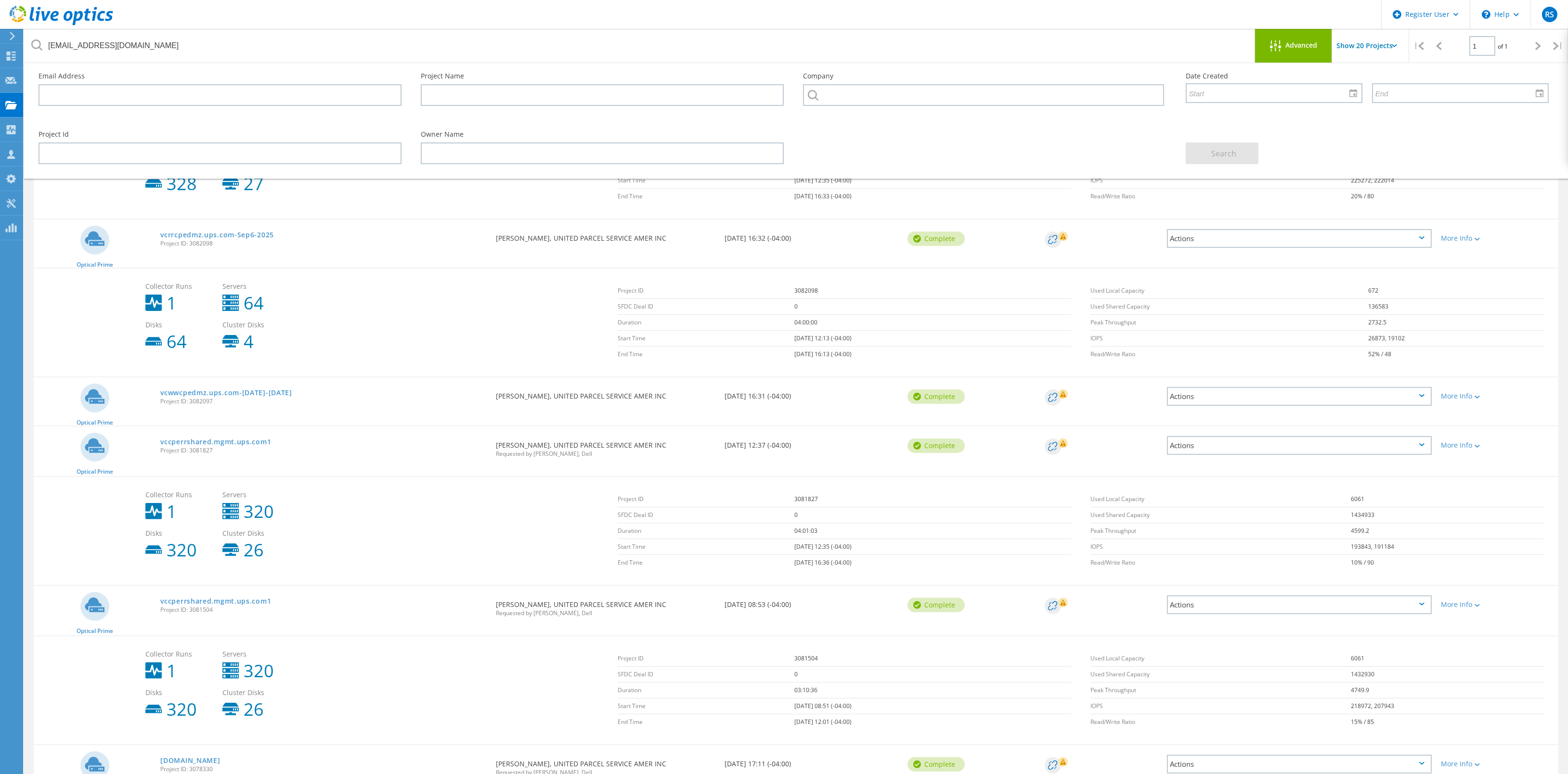
scroll to position [938, 0]
